Goal: Task Accomplishment & Management: Use online tool/utility

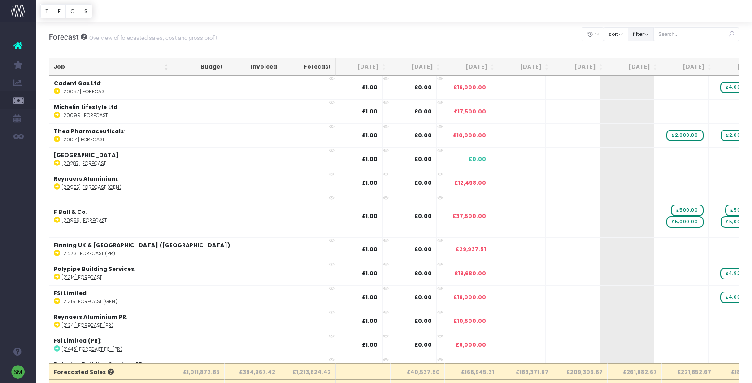
click at [651, 37] on button "filter" at bounding box center [641, 34] width 26 height 14
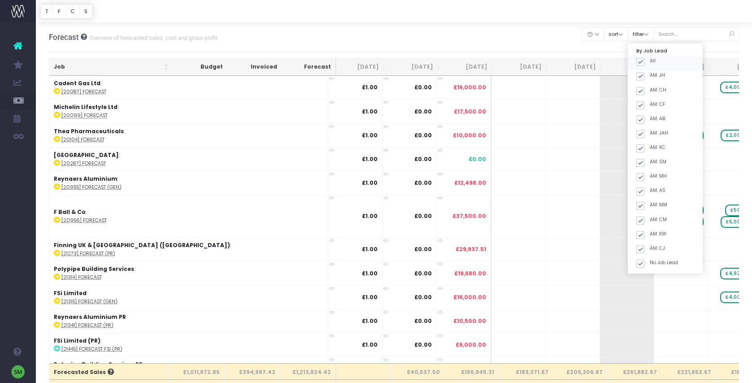
click at [645, 62] on span at bounding box center [641, 62] width 8 height 8
click at [653, 62] on input "All" at bounding box center [653, 60] width 6 height 6
checkbox input "false"
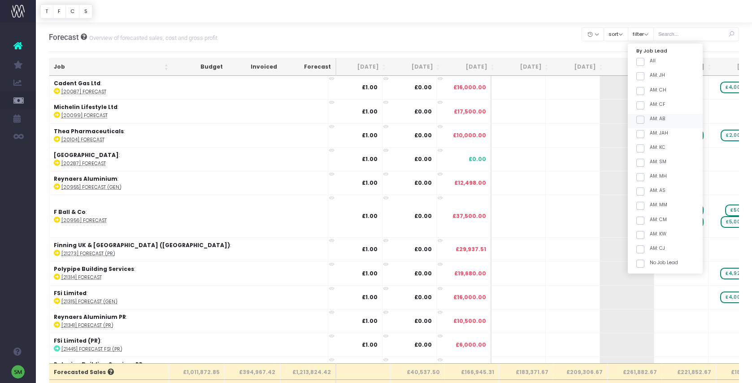
checkbox input "false"
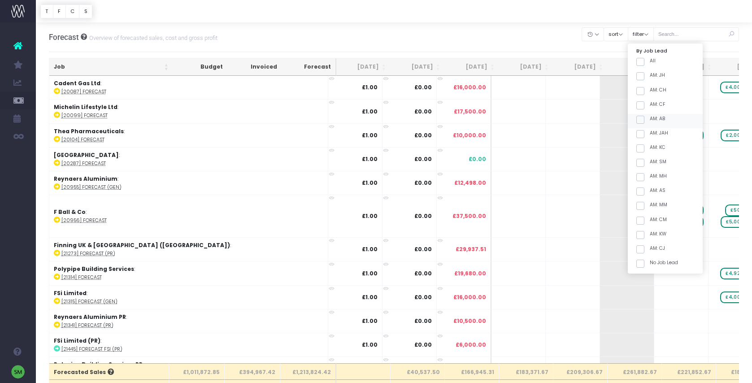
checkbox input "false"
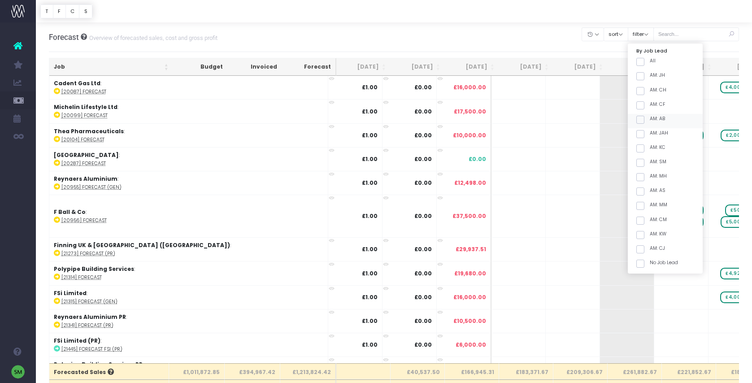
checkbox input "false"
click at [645, 162] on span at bounding box center [641, 163] width 8 height 8
click at [652, 162] on input "AM: SM" at bounding box center [653, 161] width 6 height 6
checkbox input "true"
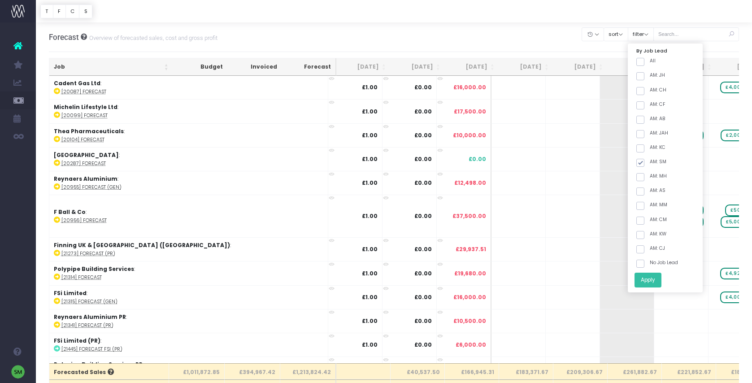
click at [658, 281] on button "Apply" at bounding box center [648, 280] width 27 height 15
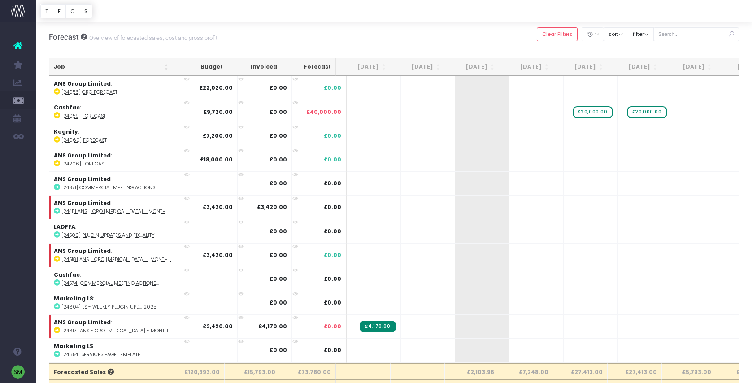
click at [165, 62] on th "Job" at bounding box center [111, 66] width 124 height 17
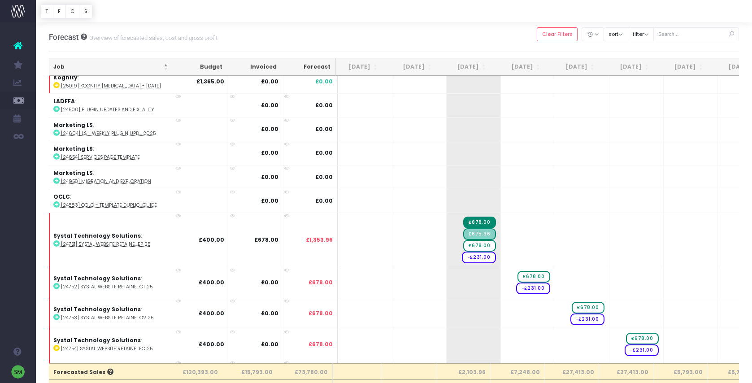
scroll to position [841, 9]
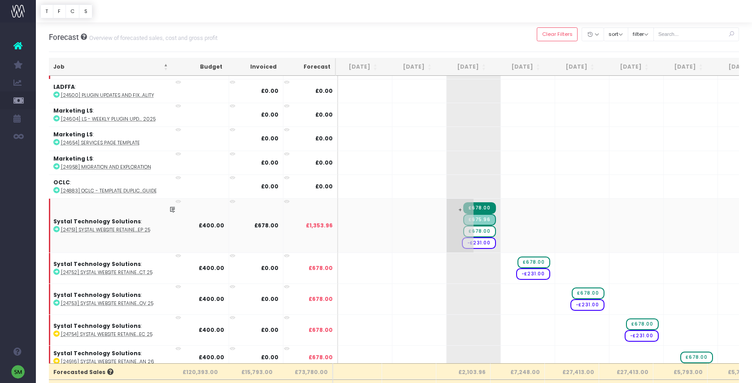
click at [475, 233] on span "£678.00" at bounding box center [479, 232] width 32 height 12
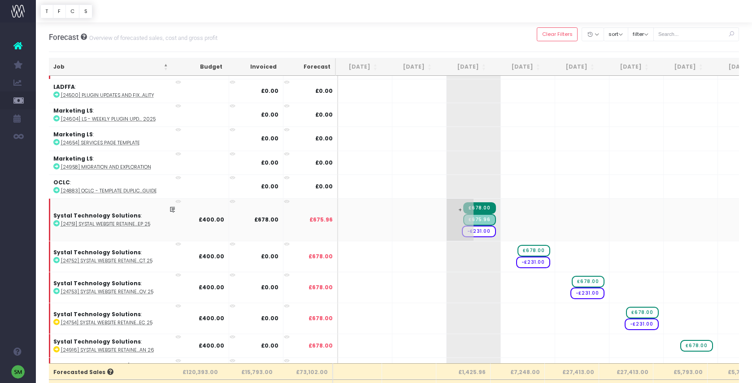
click at [477, 221] on span "£675.96" at bounding box center [479, 220] width 32 height 12
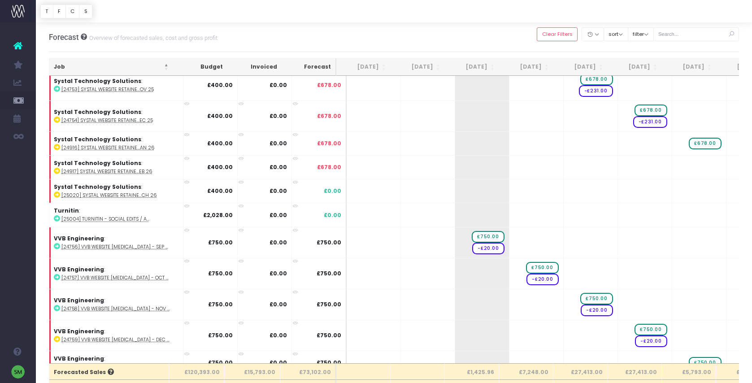
scroll to position [1051, 0]
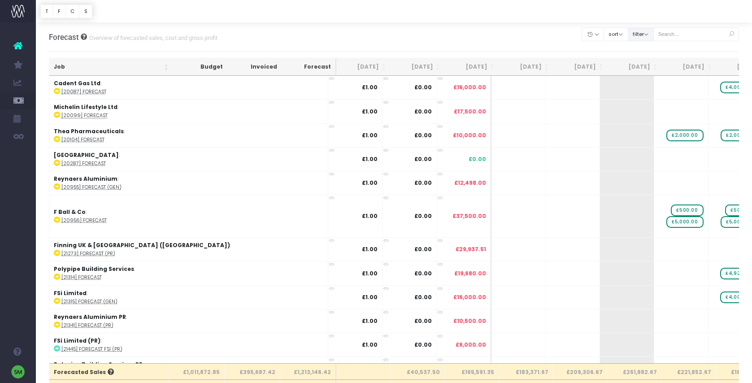
click at [644, 33] on button "filter" at bounding box center [641, 34] width 26 height 14
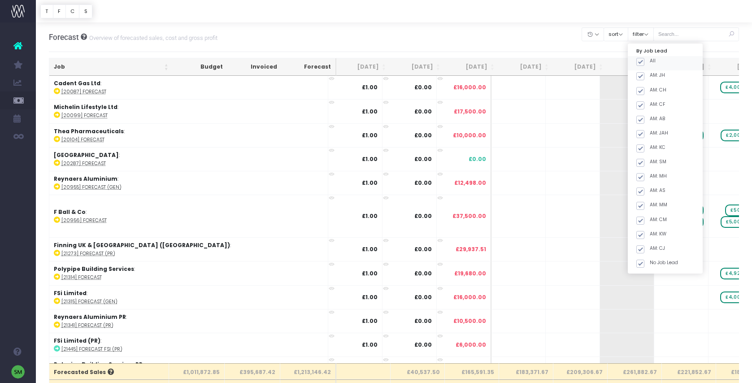
click at [645, 62] on span at bounding box center [641, 62] width 8 height 8
click at [651, 62] on input "All" at bounding box center [653, 60] width 6 height 6
checkbox input "false"
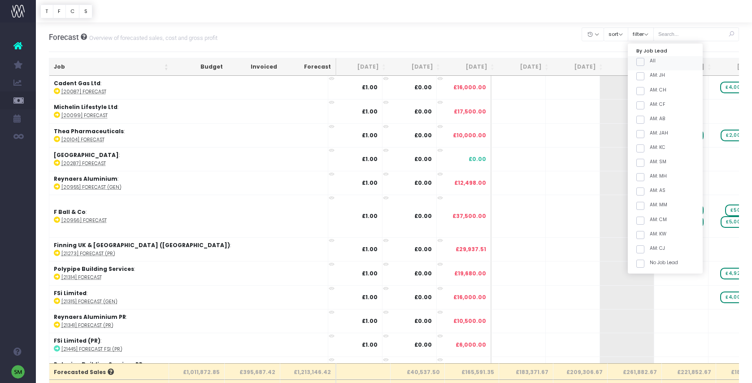
checkbox input "false"
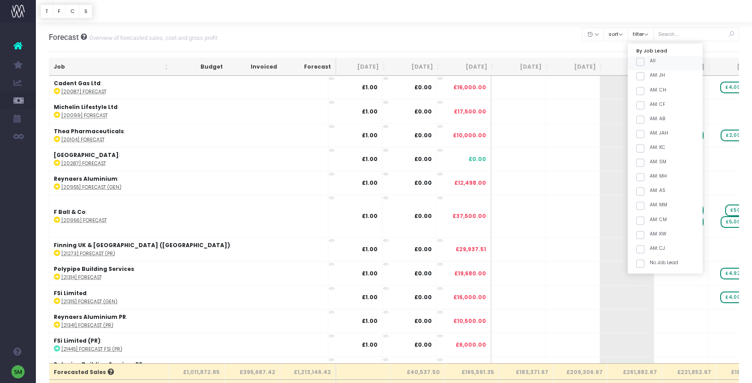
checkbox input "false"
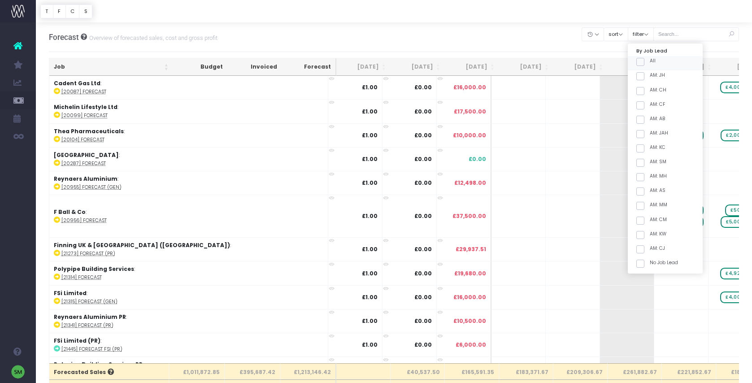
checkbox input "false"
click at [661, 161] on label "AM: SM" at bounding box center [652, 161] width 30 height 7
click at [656, 161] on input "AM: SM" at bounding box center [653, 161] width 6 height 6
checkbox input "true"
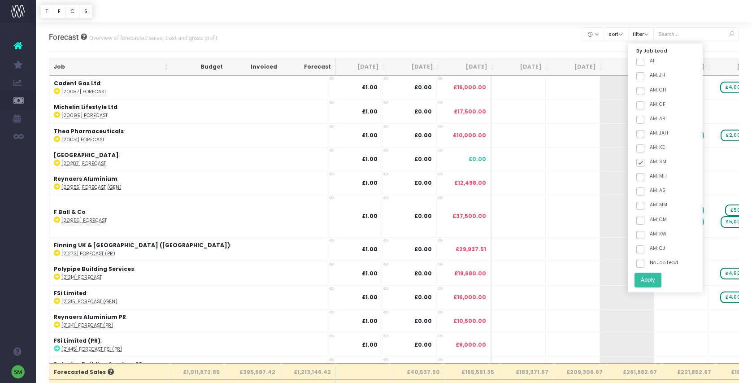
click at [662, 281] on button "Apply" at bounding box center [648, 280] width 27 height 15
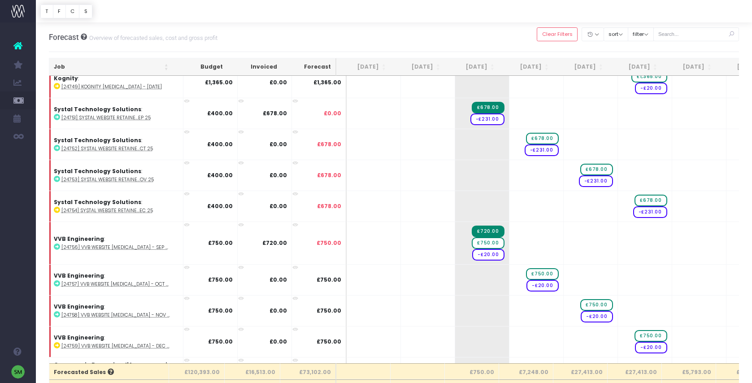
scroll to position [643, 0]
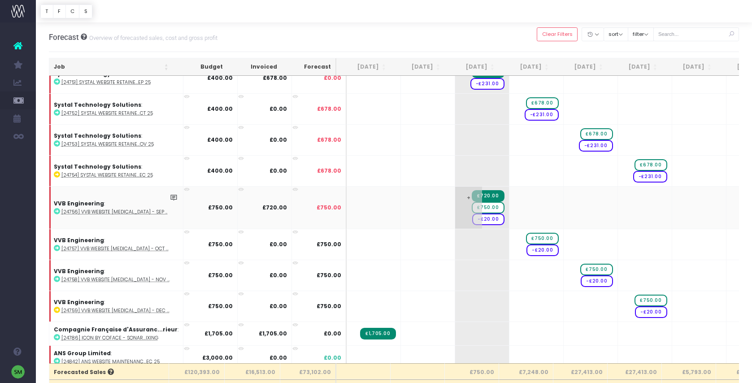
click at [489, 208] on span "£750.00" at bounding box center [488, 208] width 32 height 12
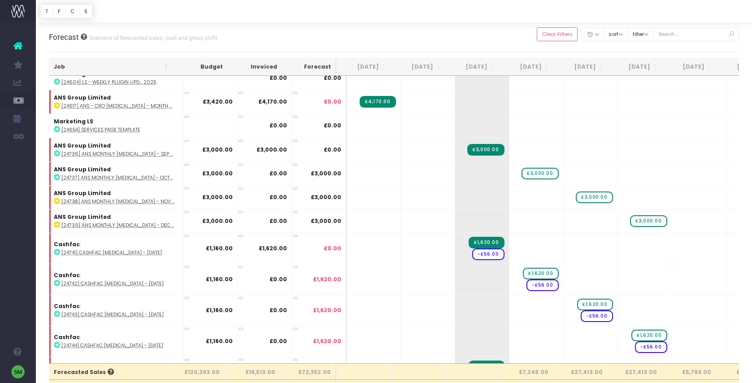
scroll to position [0, 0]
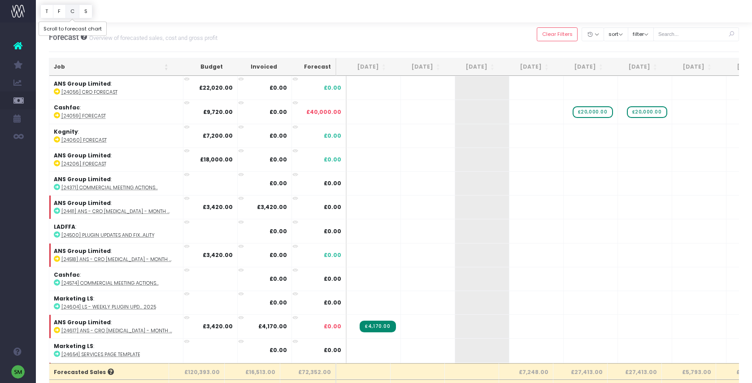
click at [74, 13] on button "C" at bounding box center [72, 11] width 14 height 14
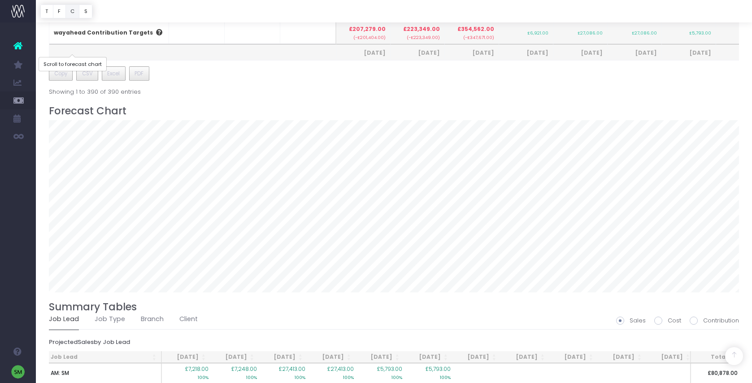
scroll to position [524, 0]
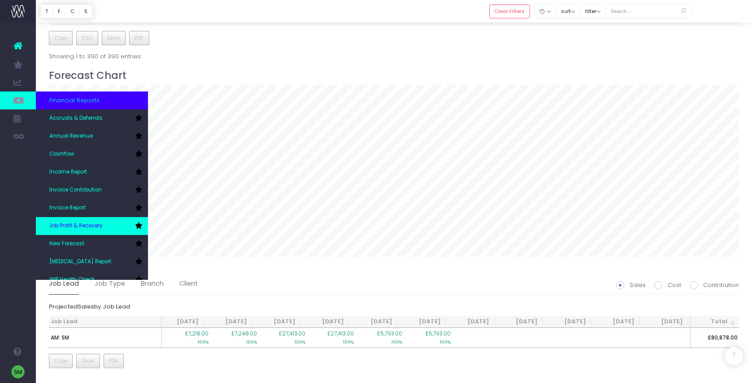
click at [86, 228] on span "Job Profit & Recovery" at bounding box center [75, 226] width 53 height 8
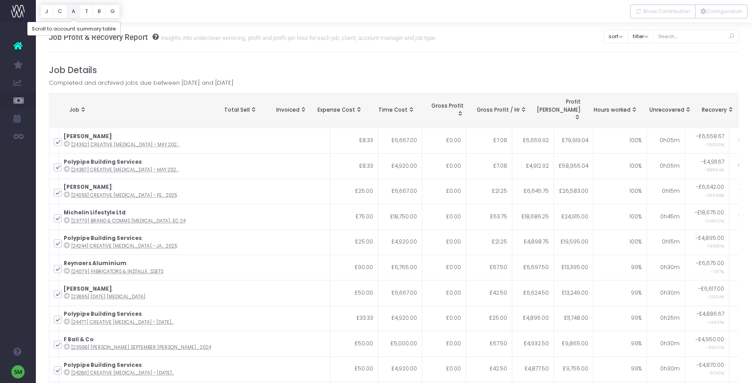
click at [71, 13] on button "A" at bounding box center [74, 11] width 14 height 14
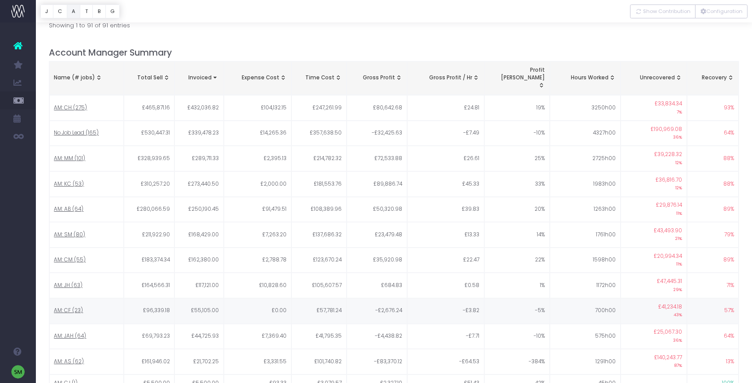
scroll to position [763, 0]
click at [670, 227] on span "£43,493.90" at bounding box center [668, 231] width 28 height 8
